Goal: Use online tool/utility: Utilize a website feature to perform a specific function

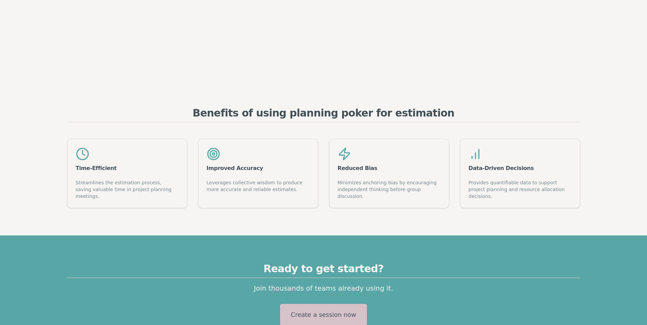
scroll to position [915, 0]
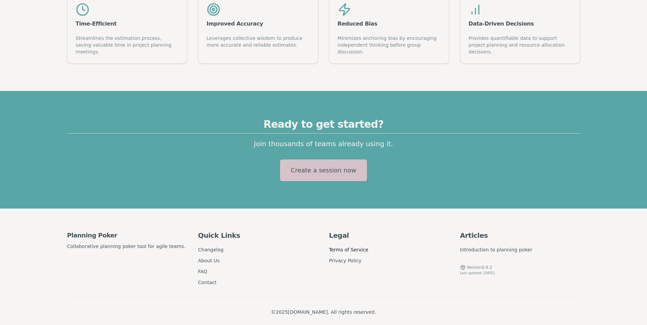
click at [353, 247] on link "Terms of Service" at bounding box center [348, 249] width 39 height 5
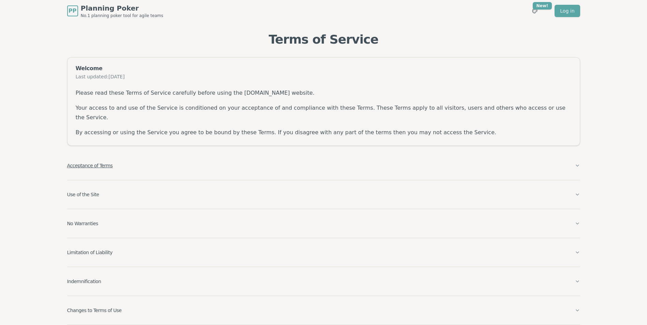
click at [154, 162] on button "Acceptance of Terms" at bounding box center [323, 166] width 513 height 18
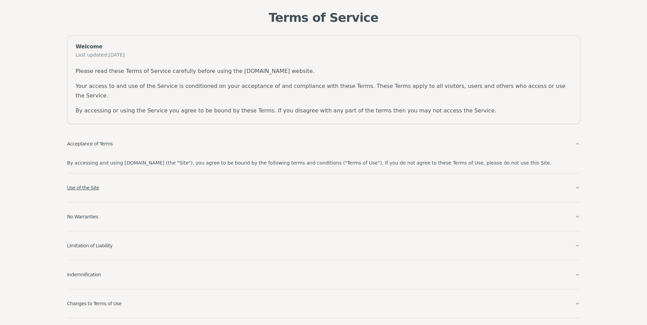
scroll to position [45, 0]
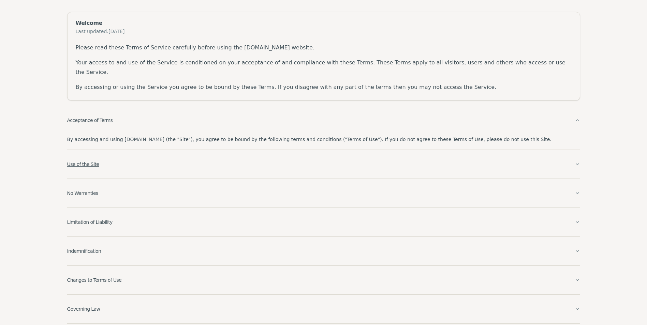
click at [135, 157] on button "Use of the Site" at bounding box center [323, 164] width 513 height 18
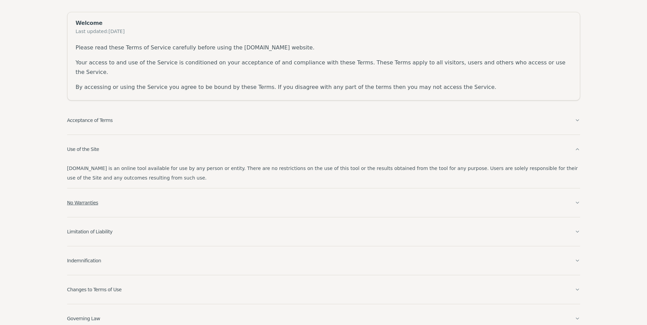
click at [148, 196] on button "No Warranties" at bounding box center [323, 203] width 513 height 18
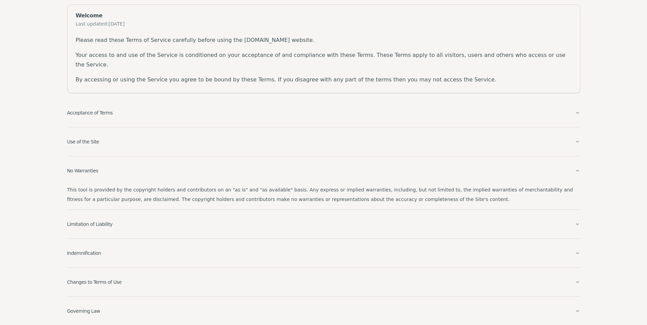
scroll to position [55, 0]
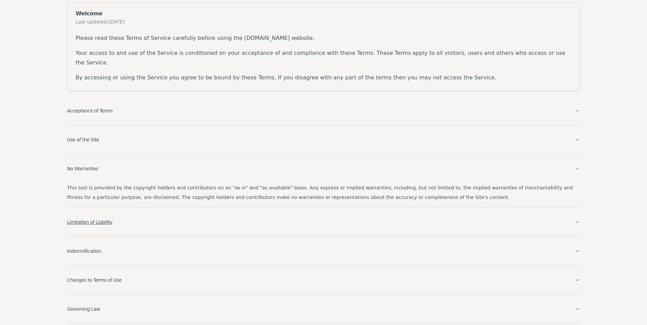
click at [139, 214] on button "Limitation of Liability" at bounding box center [323, 222] width 513 height 18
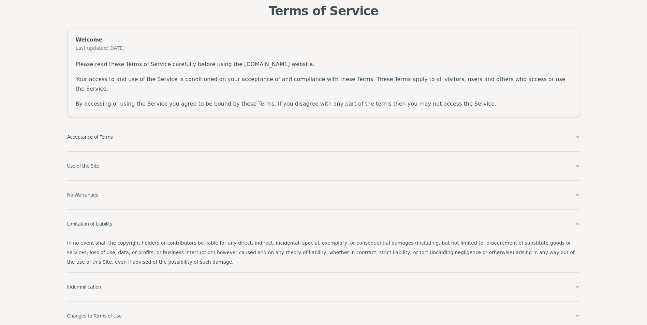
scroll to position [0, 0]
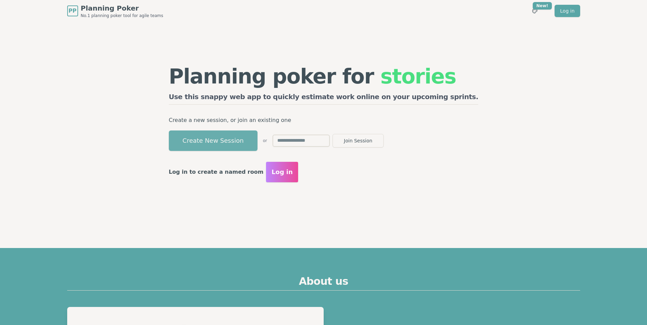
click at [241, 142] on button "Create New Session" at bounding box center [213, 141] width 89 height 20
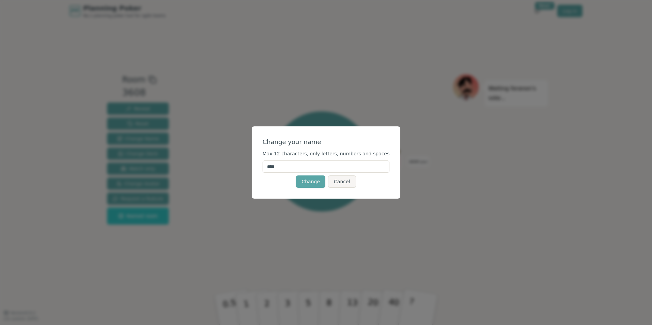
click at [301, 166] on input "****" at bounding box center [326, 167] width 127 height 12
click at [300, 166] on input "****" at bounding box center [326, 167] width 127 height 12
type input "*****"
click at [360, 142] on div "Change your name" at bounding box center [326, 142] width 127 height 10
click at [313, 187] on button "Change" at bounding box center [310, 182] width 29 height 12
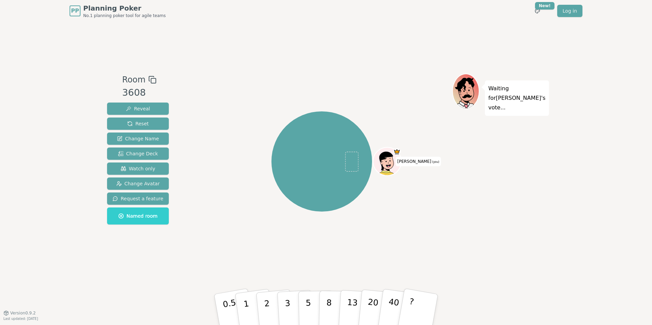
click at [152, 79] on rect at bounding box center [153, 80] width 5 height 5
click at [284, 311] on button "3" at bounding box center [295, 309] width 37 height 53
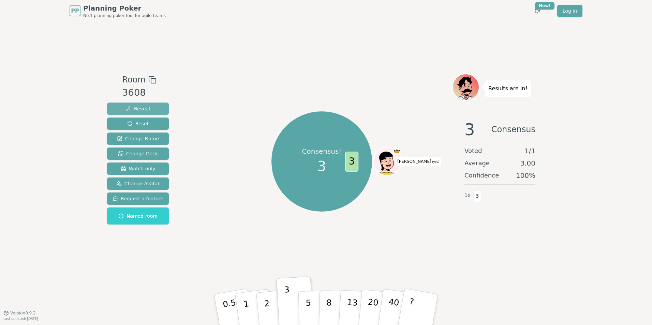
click at [146, 109] on span "Reveal" at bounding box center [138, 108] width 24 height 7
click at [146, 122] on button "Reset" at bounding box center [138, 124] width 62 height 12
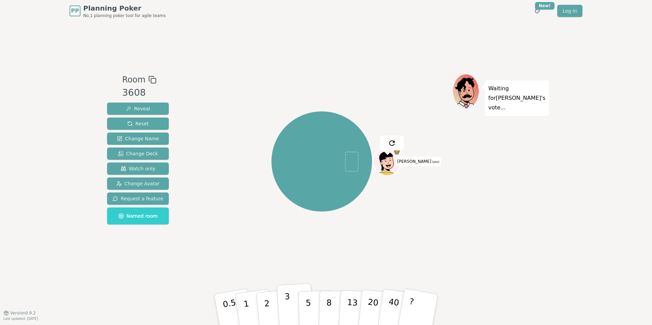
click at [283, 307] on button "3" at bounding box center [295, 309] width 37 height 53
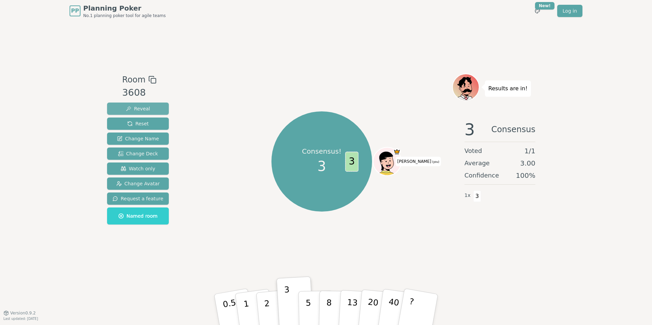
click at [150, 106] on button "Reveal" at bounding box center [138, 109] width 62 height 12
click at [287, 301] on p "3" at bounding box center [288, 310] width 8 height 37
click at [148, 108] on button "Reveal" at bounding box center [138, 109] width 62 height 12
click at [148, 107] on button "Reveal" at bounding box center [138, 109] width 62 height 12
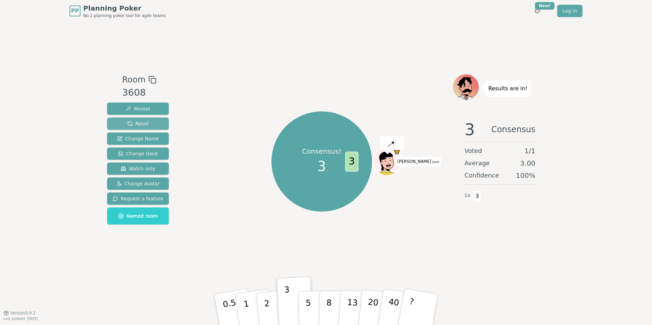
click at [147, 124] on button "Reset" at bounding box center [138, 124] width 62 height 12
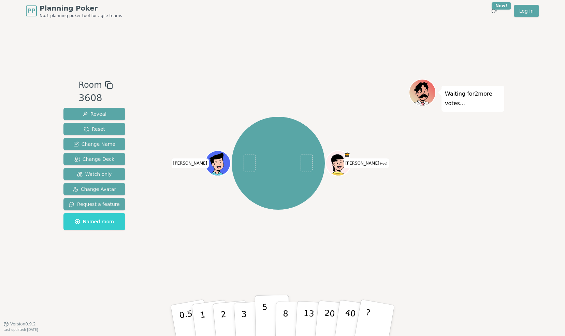
click at [270, 321] on button "5" at bounding box center [272, 320] width 35 height 52
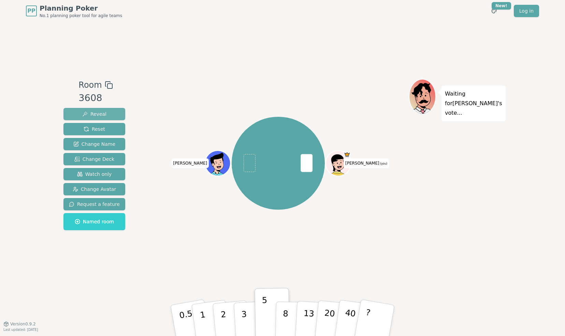
click at [95, 112] on span "Reveal" at bounding box center [94, 113] width 24 height 7
